Goal: Navigation & Orientation: Understand site structure

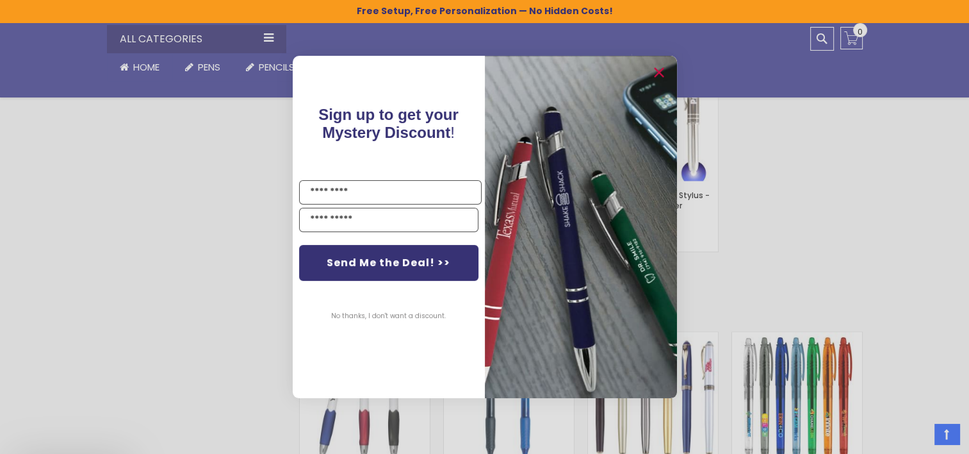
scroll to position [2139, 0]
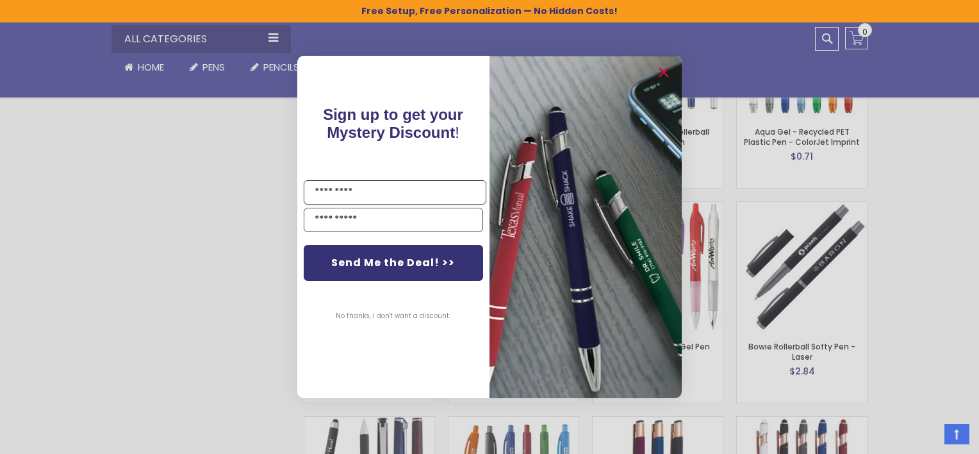
drag, startPoint x: 972, startPoint y: 33, endPoint x: 981, endPoint y: 189, distance: 155.9
click at [666, 70] on icon "Close dialog" at bounding box center [663, 73] width 8 height 8
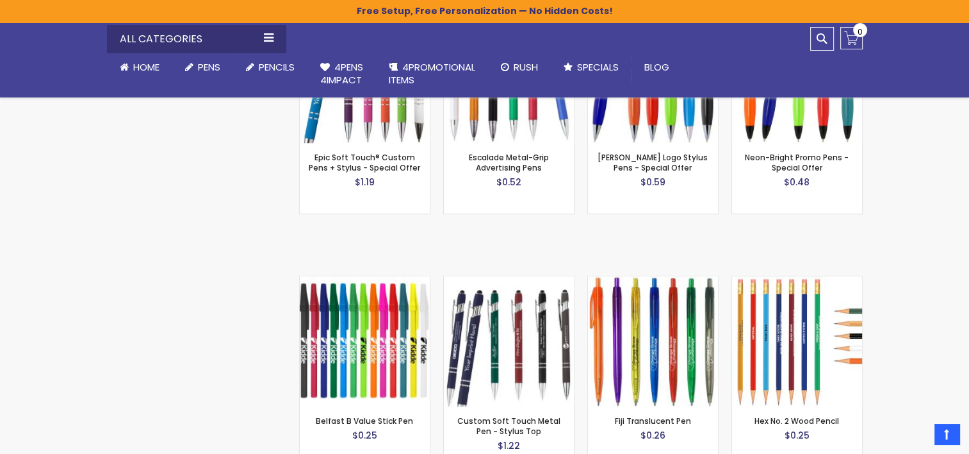
scroll to position [1131, 0]
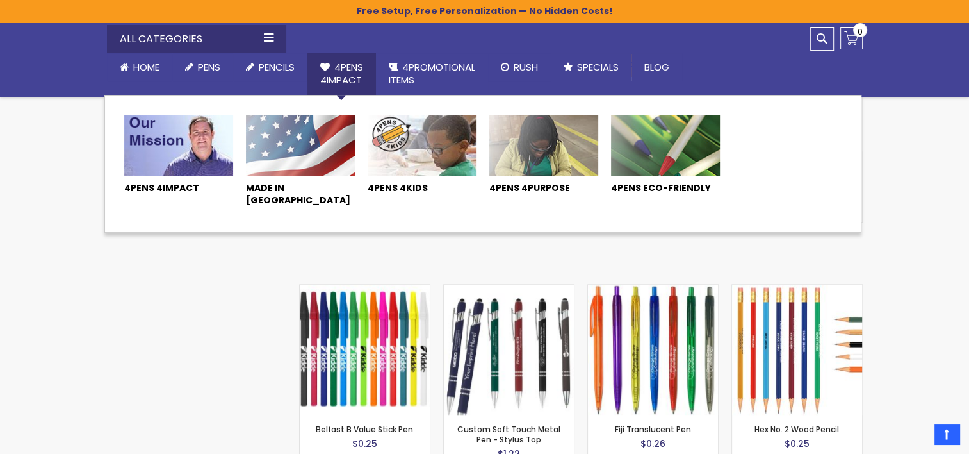
click at [342, 64] on span "4Pens 4impact" at bounding box center [341, 73] width 43 height 26
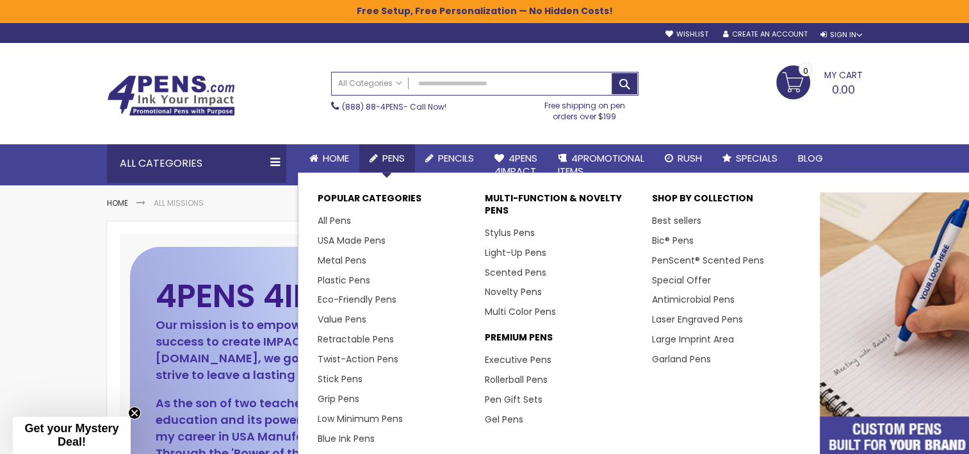
click at [405, 154] on span "Pens" at bounding box center [393, 157] width 22 height 13
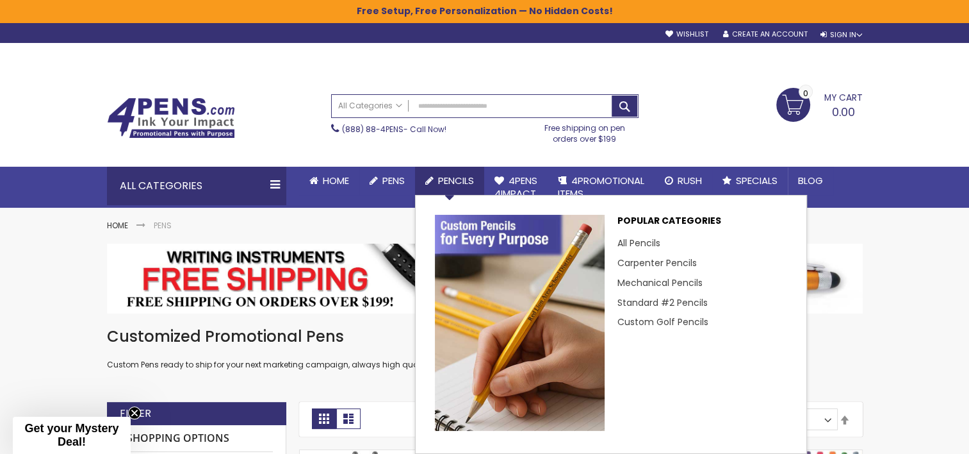
click at [463, 179] on span "Pencils" at bounding box center [456, 180] width 36 height 13
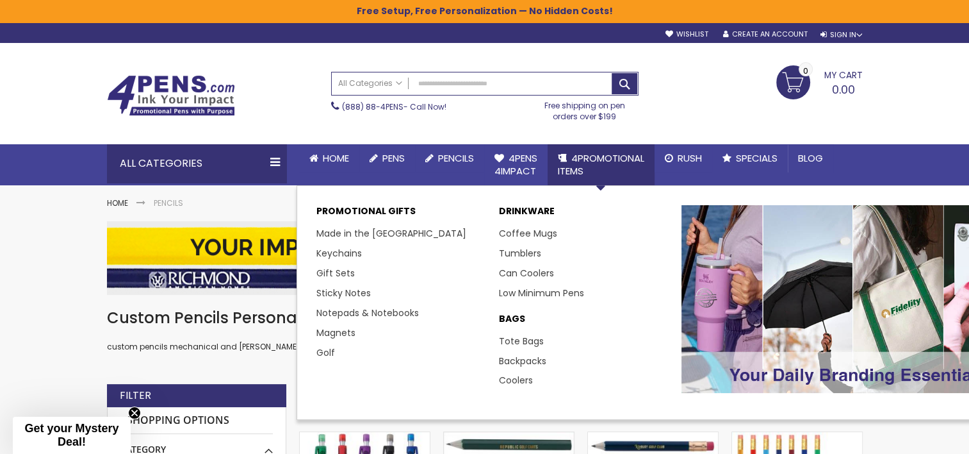
click at [575, 164] on span "4PROMOTIONAL ITEMS" at bounding box center [601, 164] width 86 height 26
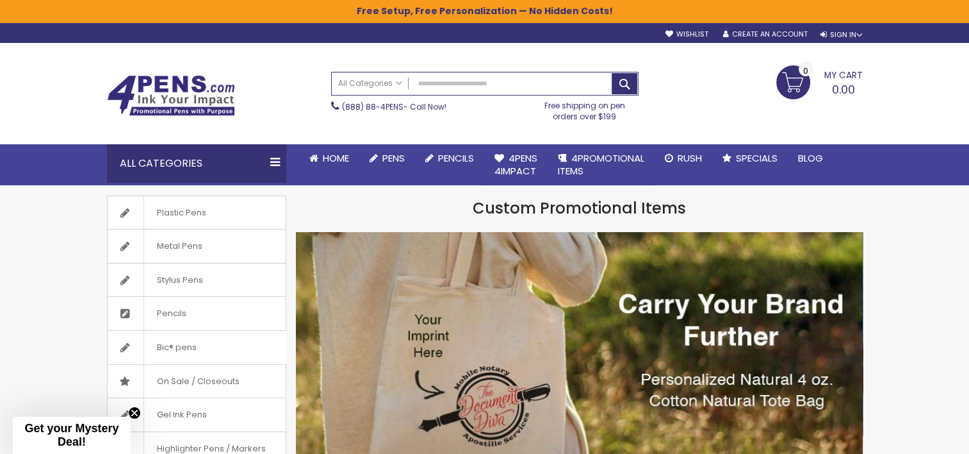
scroll to position [126, 0]
